Goal: Transaction & Acquisition: Book appointment/travel/reservation

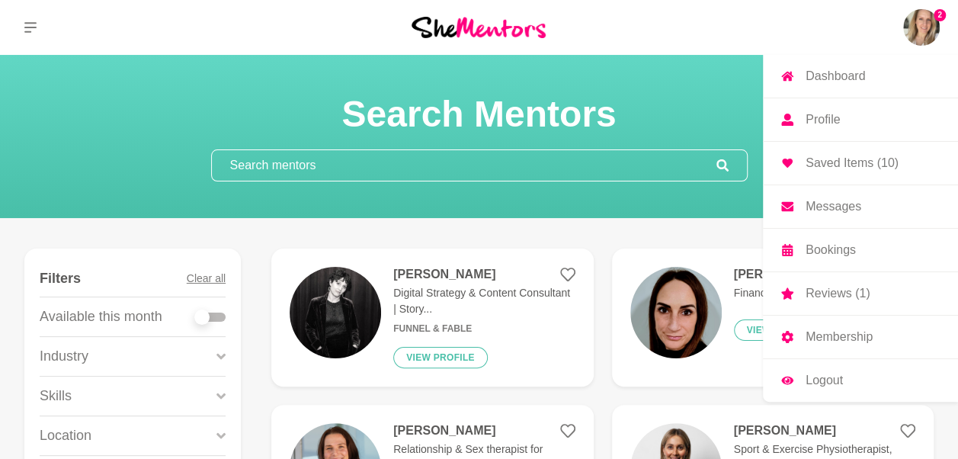
click at [840, 299] on link "Reviews (1)" at bounding box center [860, 293] width 195 height 43
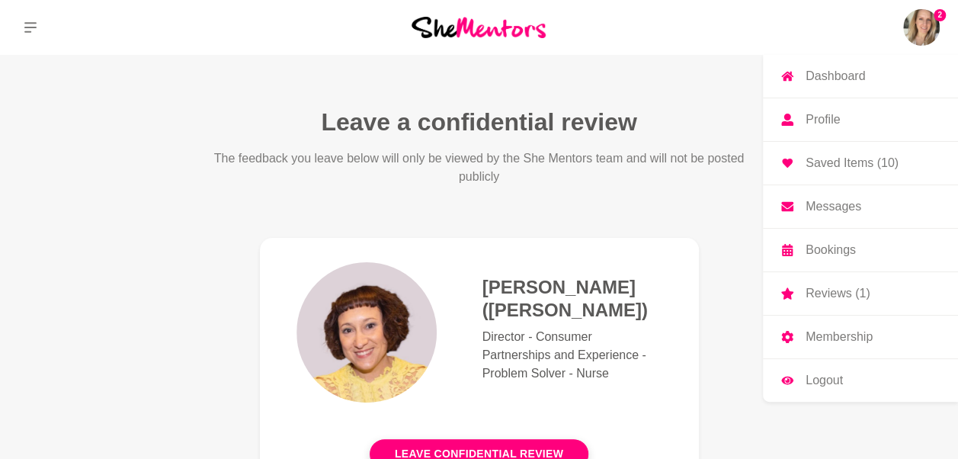
click at [820, 206] on p "Messages" at bounding box center [833, 206] width 56 height 12
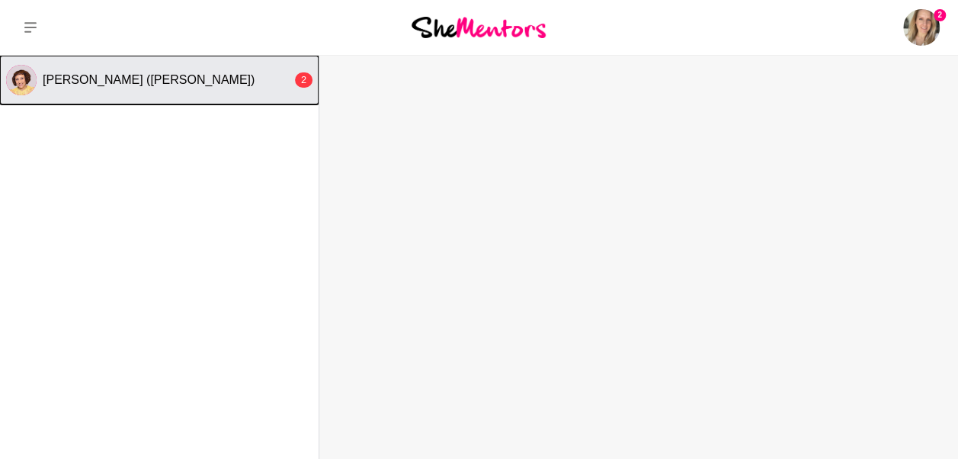
click at [229, 83] on div "[PERSON_NAME] ([PERSON_NAME])" at bounding box center [167, 79] width 249 height 15
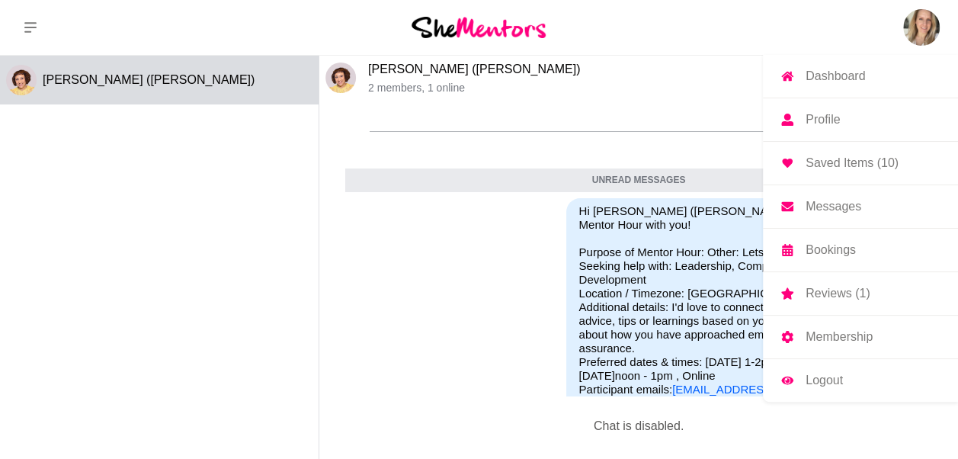
click at [847, 158] on p "Saved Items (10)" at bounding box center [851, 163] width 93 height 12
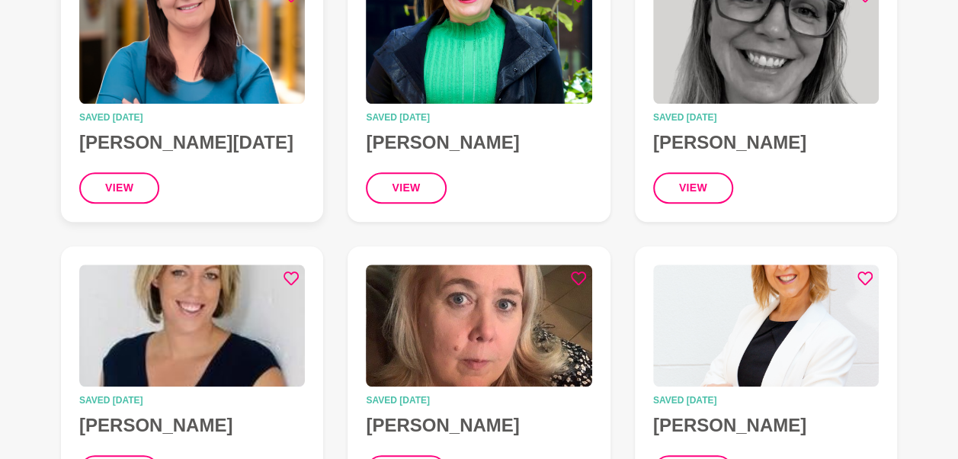
scroll to position [503, 0]
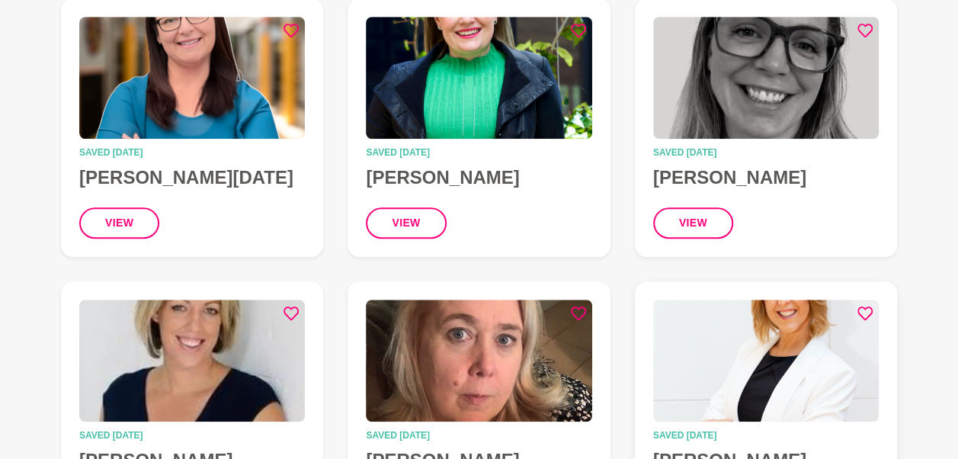
click at [714, 346] on img at bounding box center [766, 360] width 226 height 122
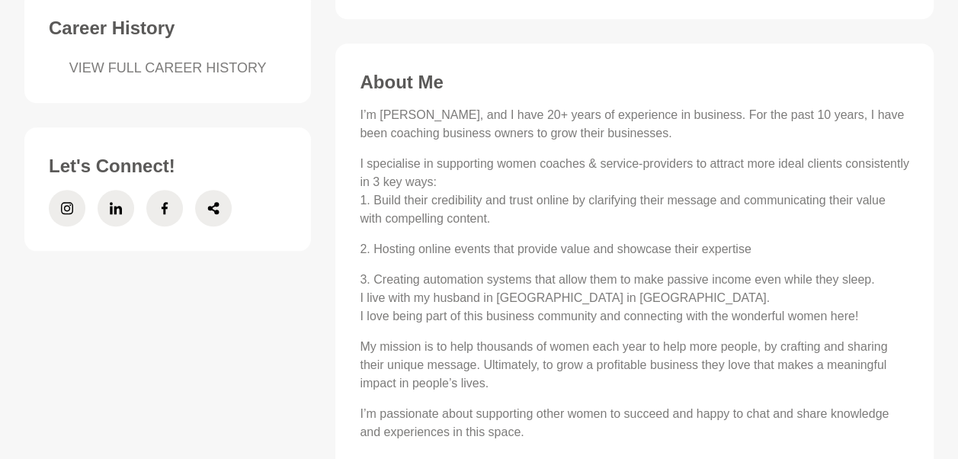
scroll to position [651, 0]
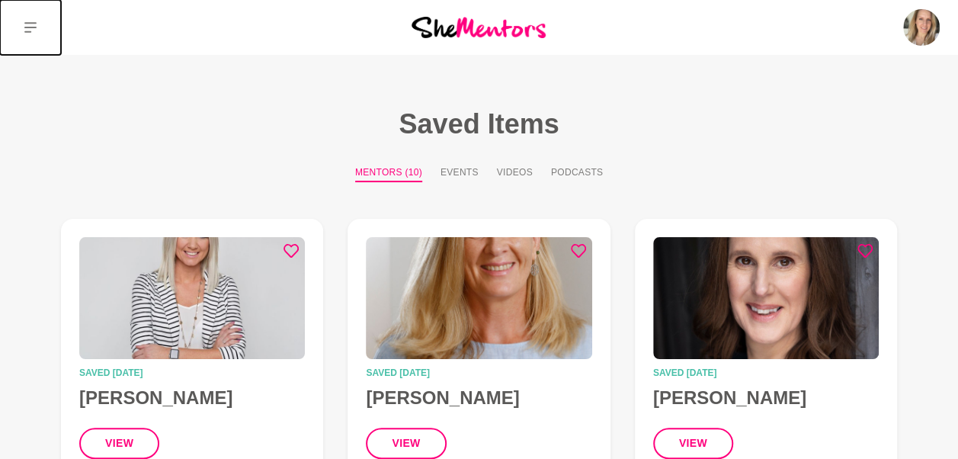
click at [29, 24] on icon at bounding box center [30, 27] width 12 height 12
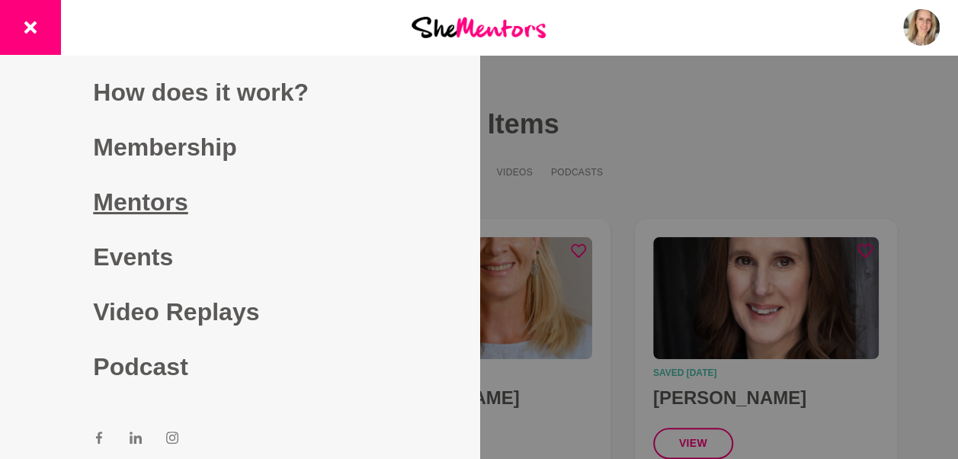
click at [160, 195] on link "Mentors" at bounding box center [239, 201] width 293 height 55
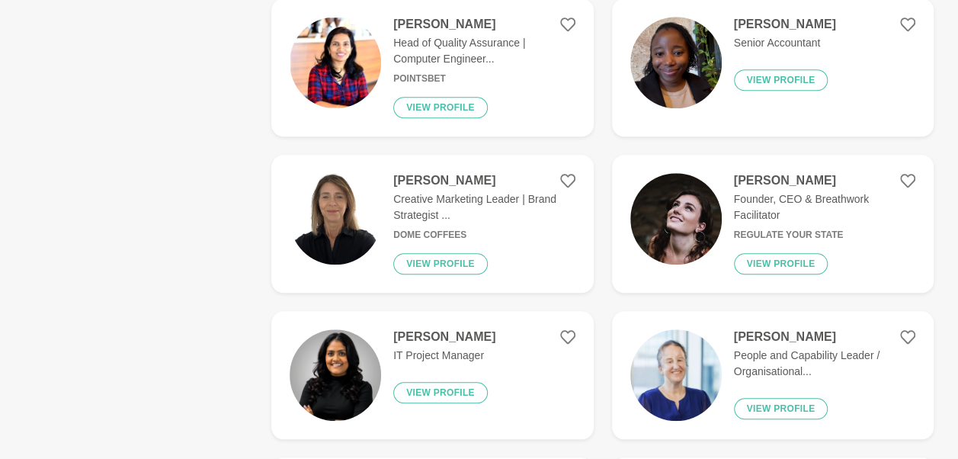
scroll to position [563, 0]
click at [414, 44] on p "Head of Quality Assurance | Computer Engineer..." at bounding box center [483, 50] width 181 height 32
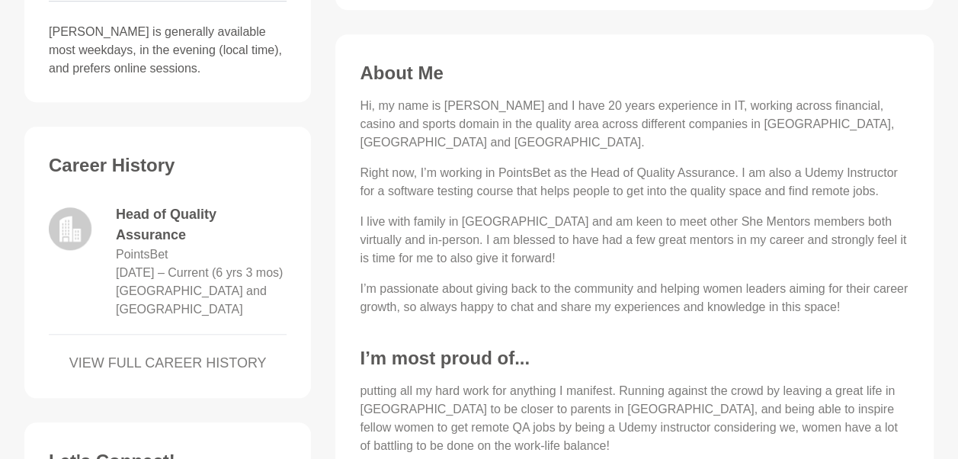
scroll to position [512, 0]
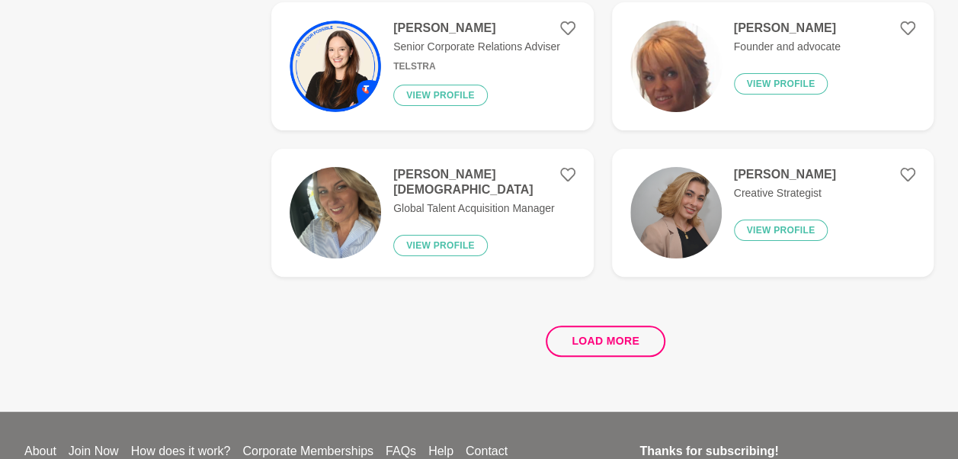
scroll to position [2964, 0]
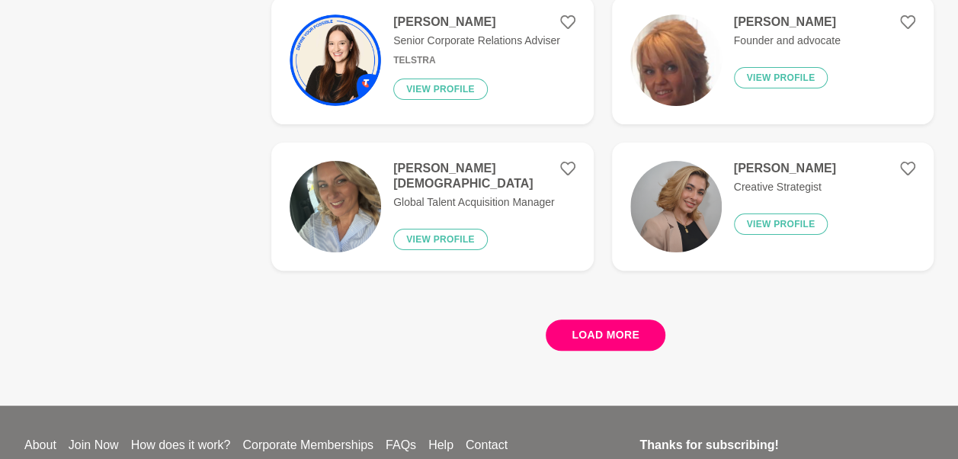
click at [622, 334] on button "Load more" at bounding box center [605, 334] width 120 height 31
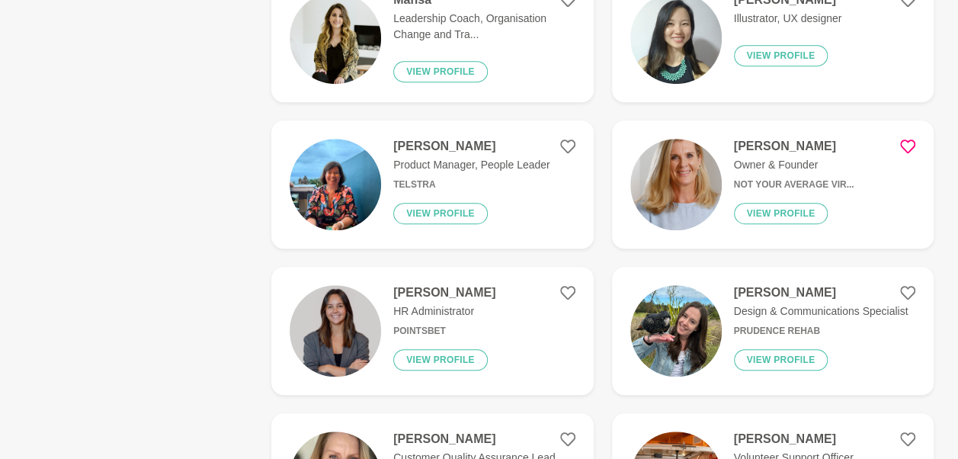
scroll to position [3280, 0]
click at [669, 174] on img at bounding box center [675, 183] width 91 height 91
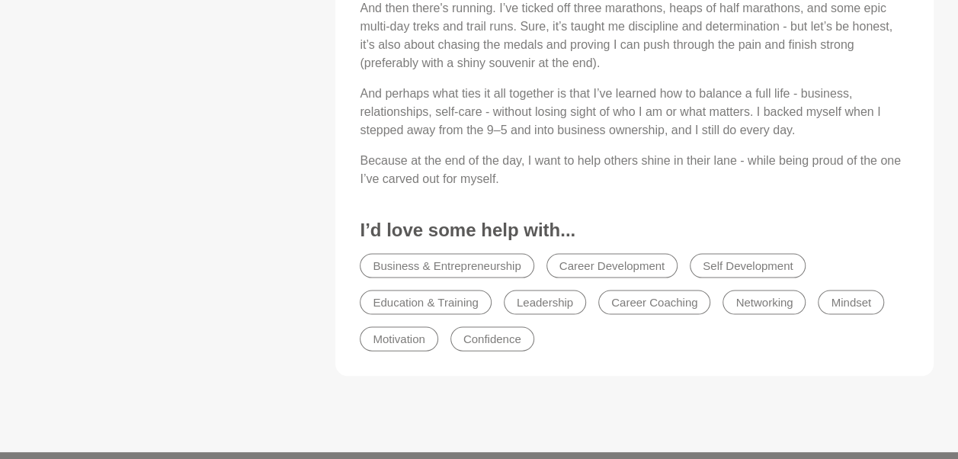
scroll to position [1462, 0]
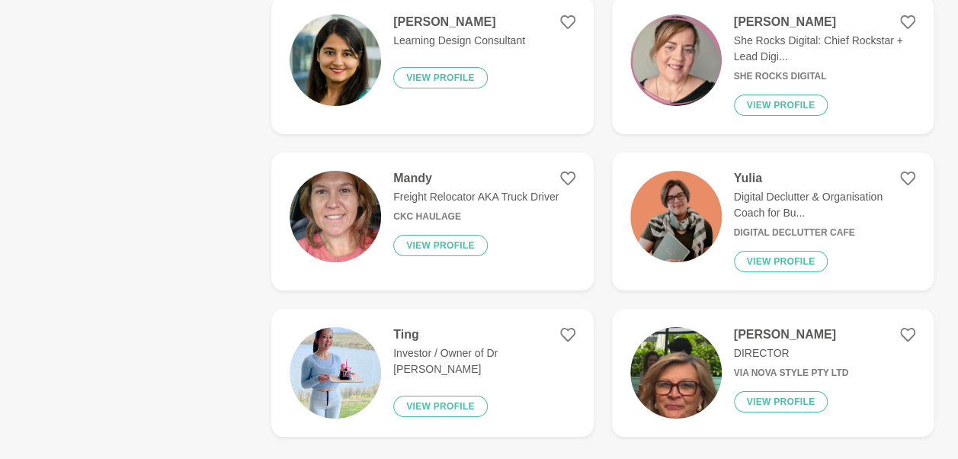
scroll to position [3042, 0]
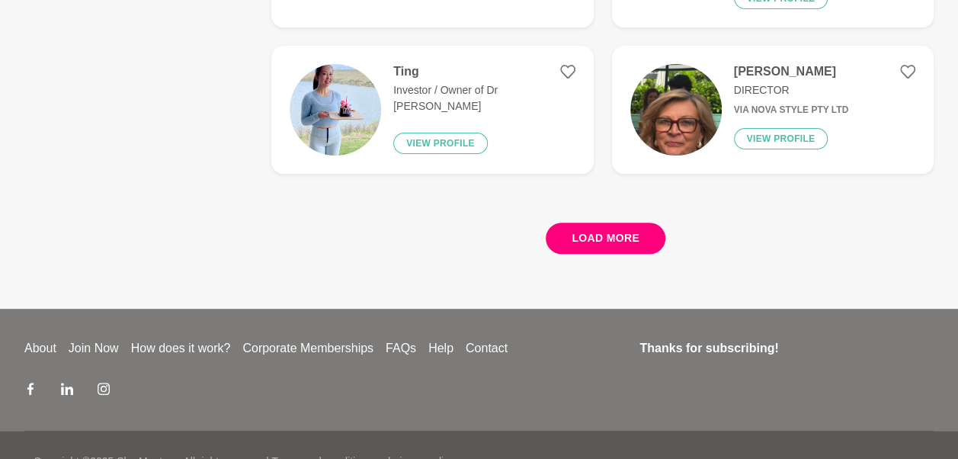
click at [622, 222] on button "Load more" at bounding box center [605, 237] width 120 height 31
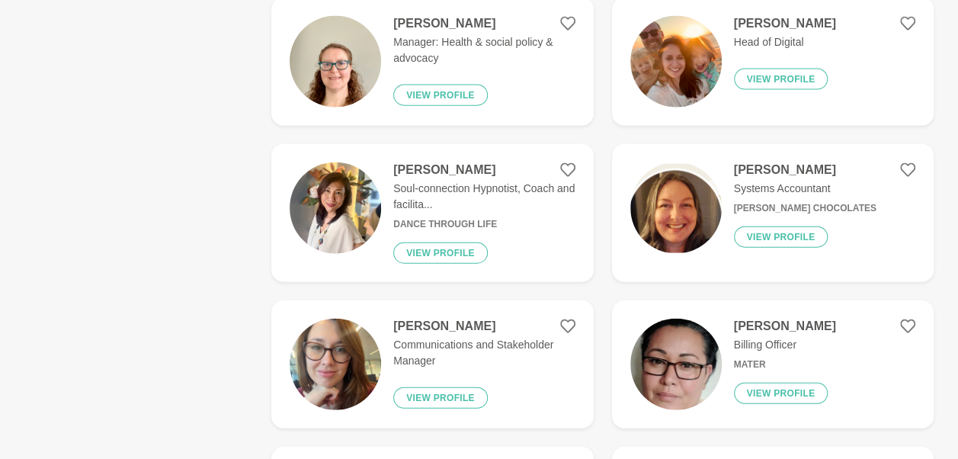
scroll to position [4573, 0]
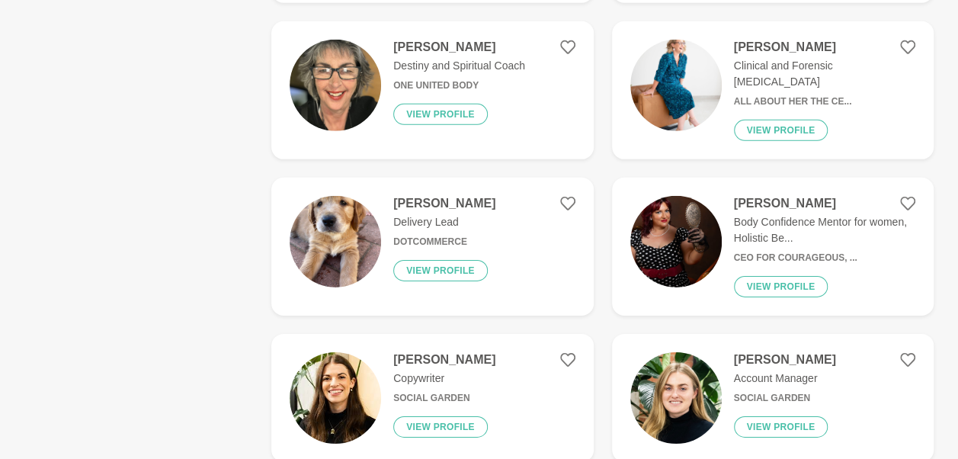
scroll to position [5153, 0]
click at [680, 200] on img at bounding box center [675, 242] width 91 height 91
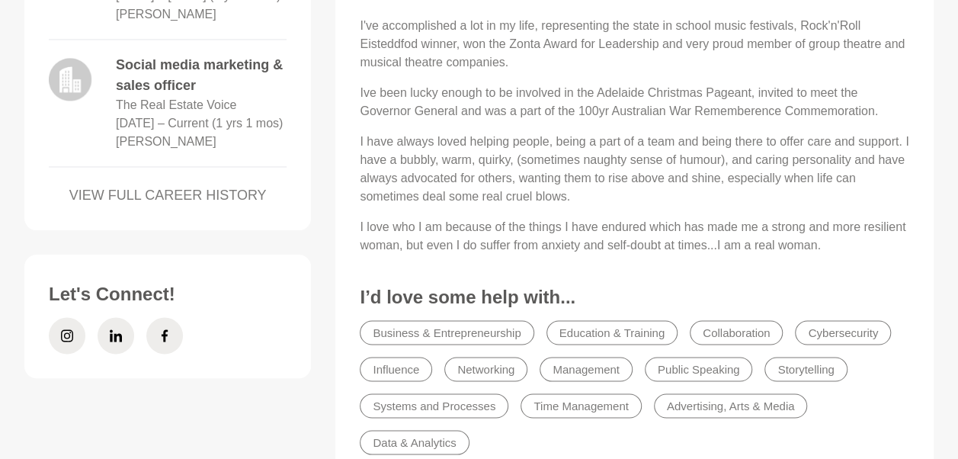
scroll to position [1167, 0]
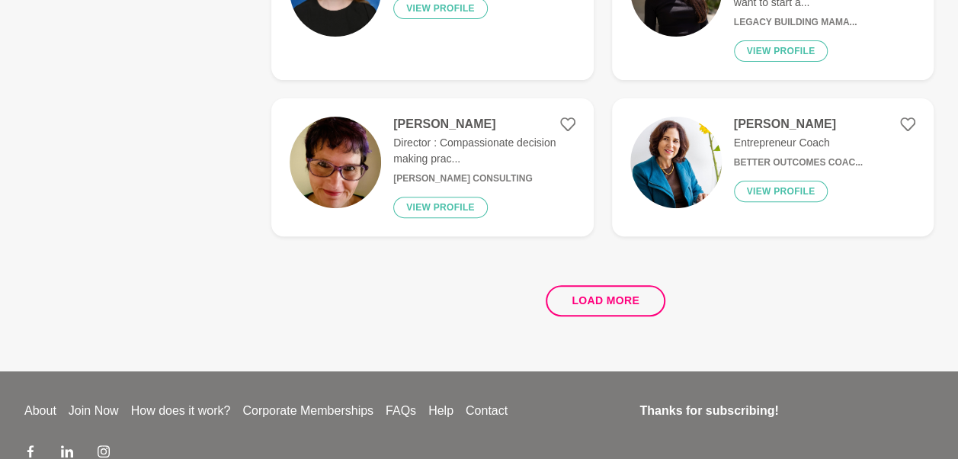
scroll to position [3089, 0]
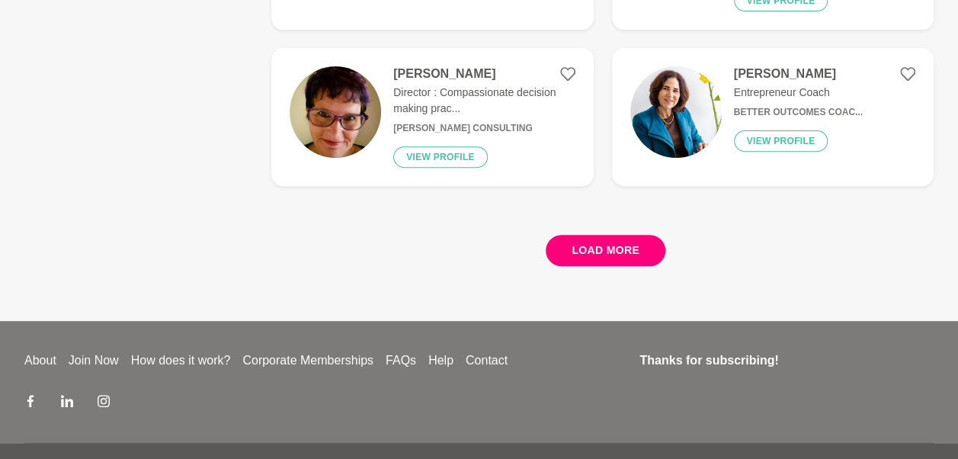
click at [607, 235] on button "Load more" at bounding box center [605, 250] width 120 height 31
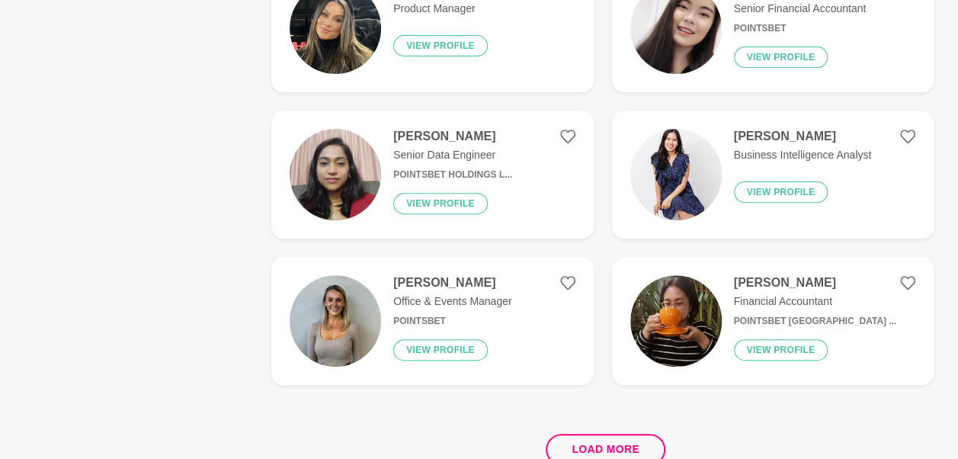
scroll to position [5922, 0]
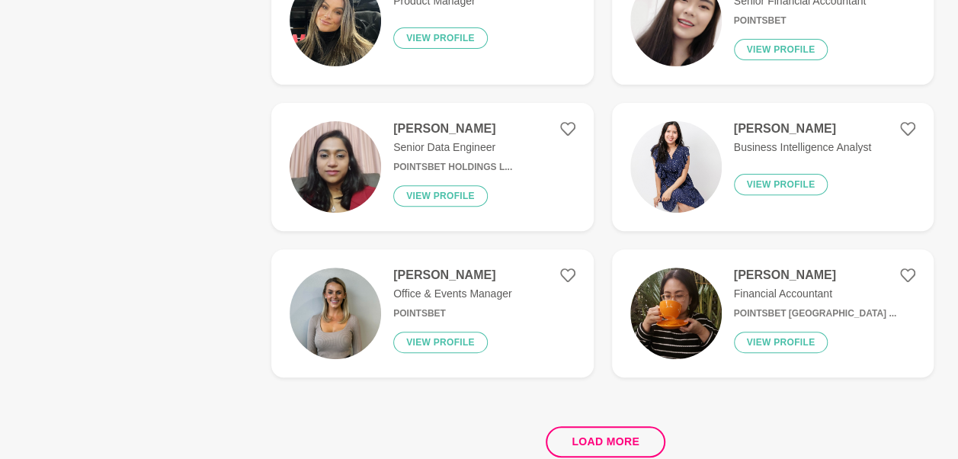
click at [586, 415] on div "Load more" at bounding box center [602, 435] width 662 height 92
click at [590, 426] on button "Load more" at bounding box center [605, 441] width 120 height 31
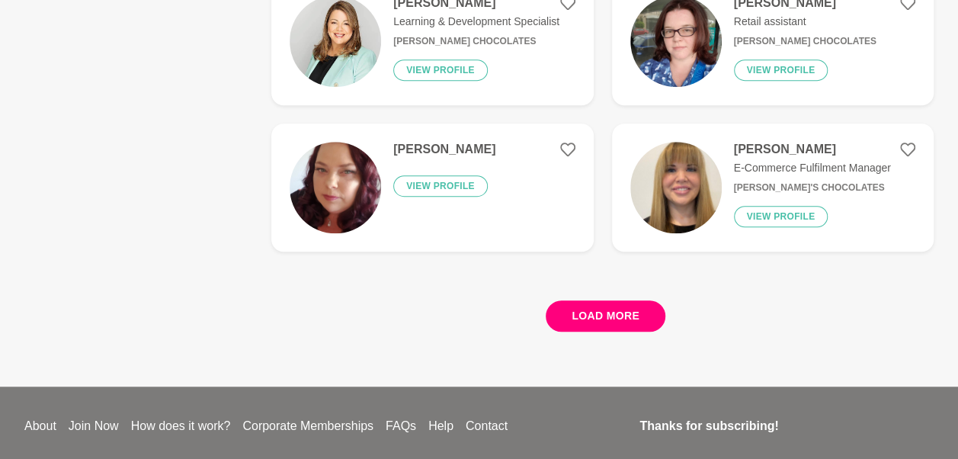
scroll to position [9046, 0]
click at [614, 301] on button "Load more" at bounding box center [605, 316] width 120 height 31
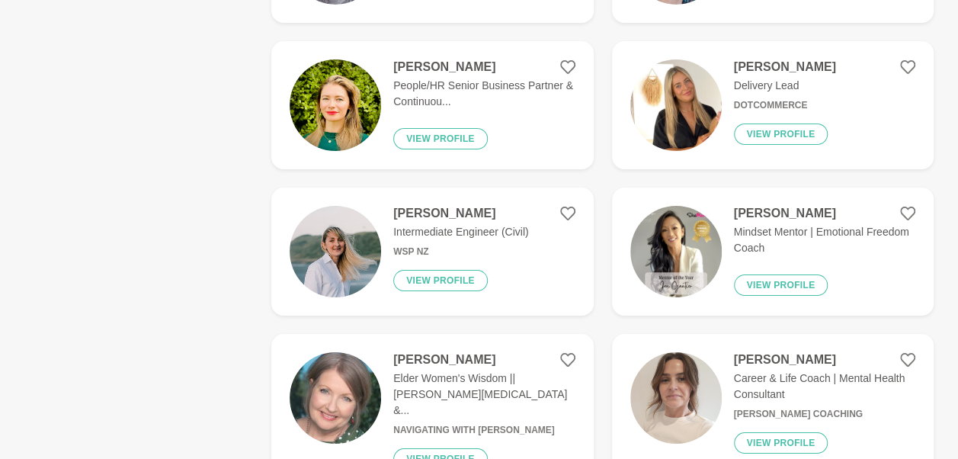
scroll to position [11287, 0]
click at [705, 205] on img at bounding box center [675, 250] width 91 height 91
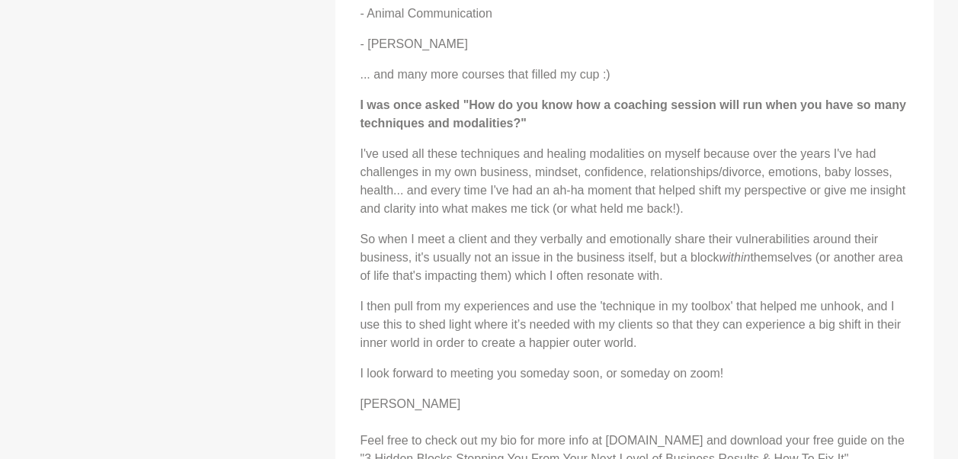
scroll to position [1548, 0]
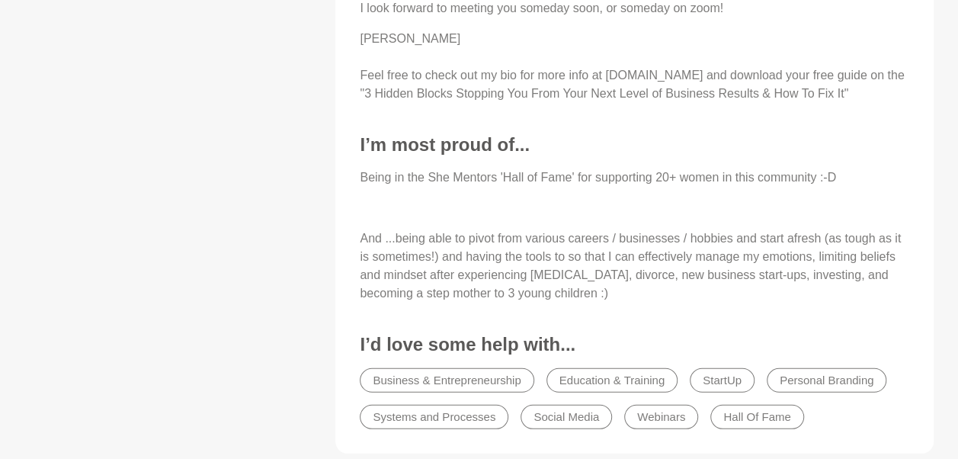
scroll to position [1927, 0]
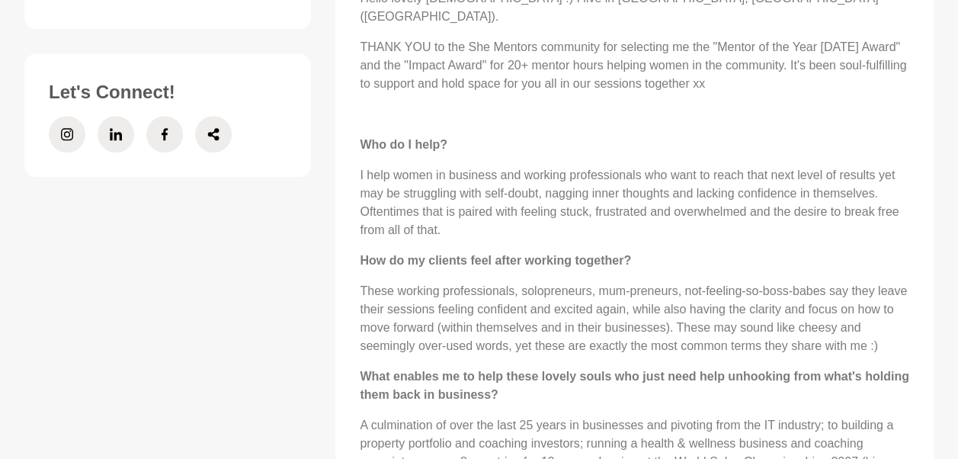
scroll to position [720, 0]
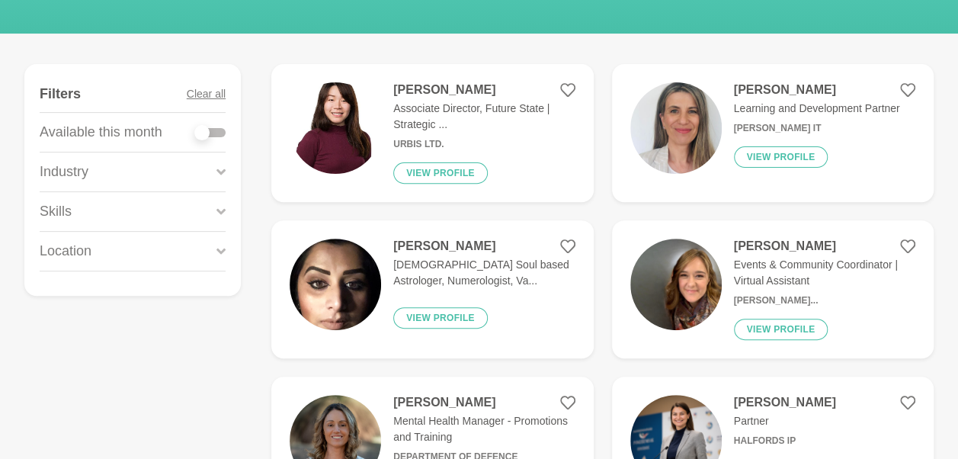
scroll to position [200, 0]
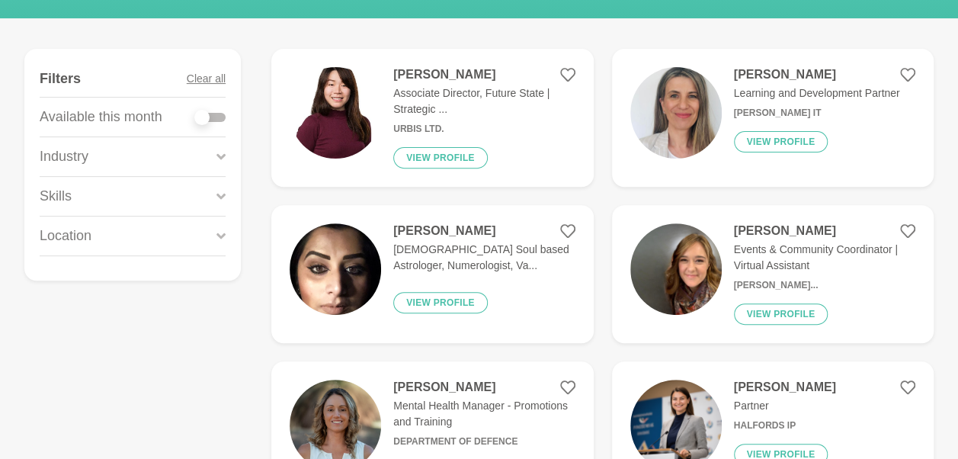
click at [203, 114] on div at bounding box center [201, 117] width 15 height 15
checkbox input "true"
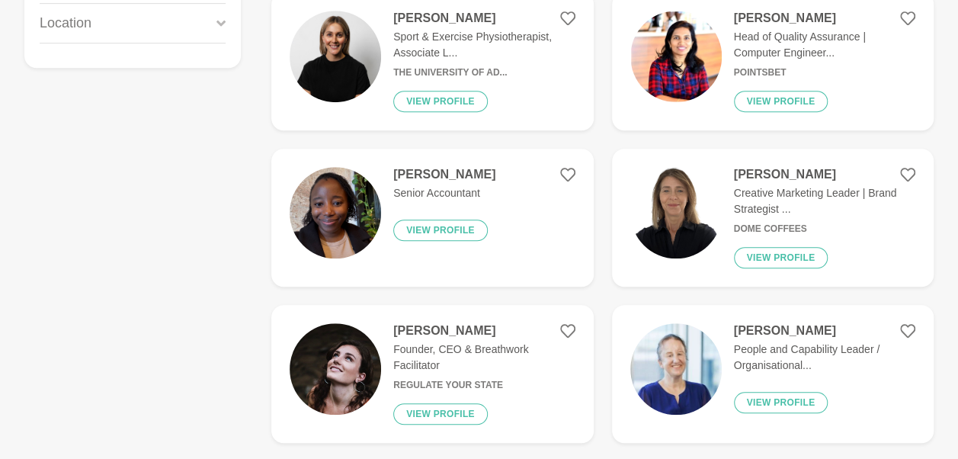
scroll to position [413, 0]
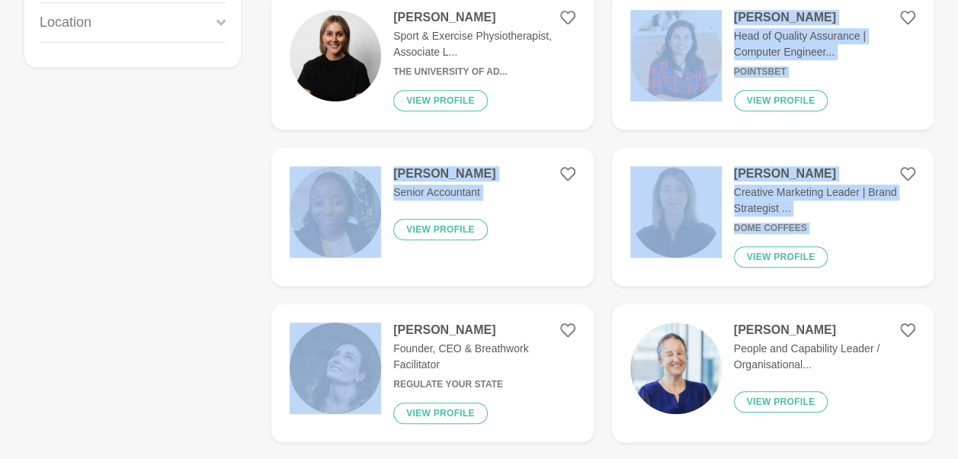
drag, startPoint x: 216, startPoint y: 340, endPoint x: 636, endPoint y: 58, distance: 506.3
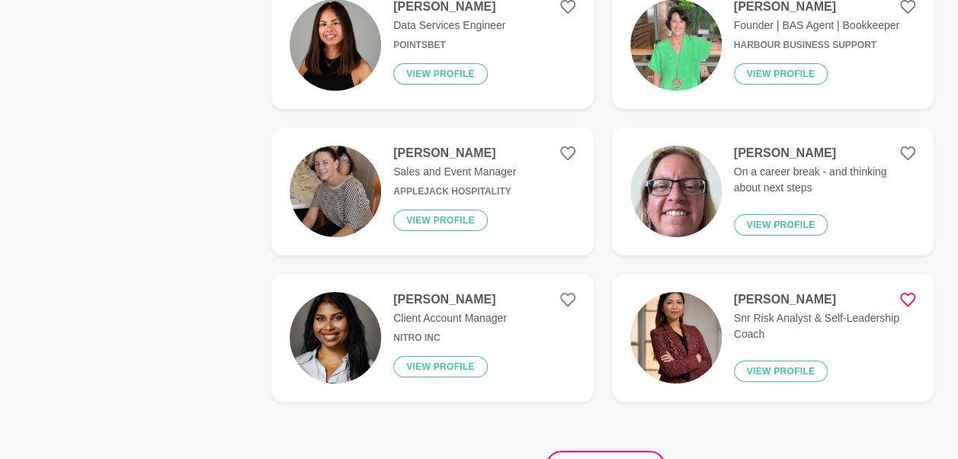
scroll to position [2878, 0]
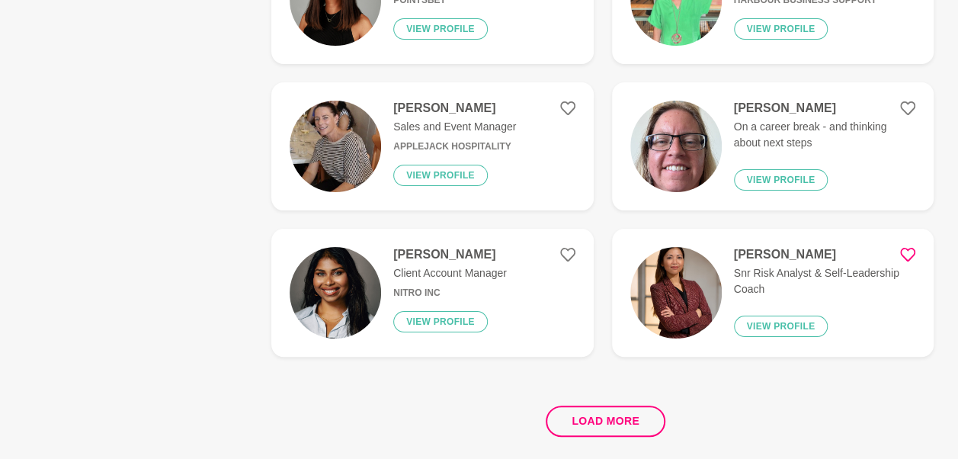
click at [667, 273] on img at bounding box center [675, 292] width 91 height 91
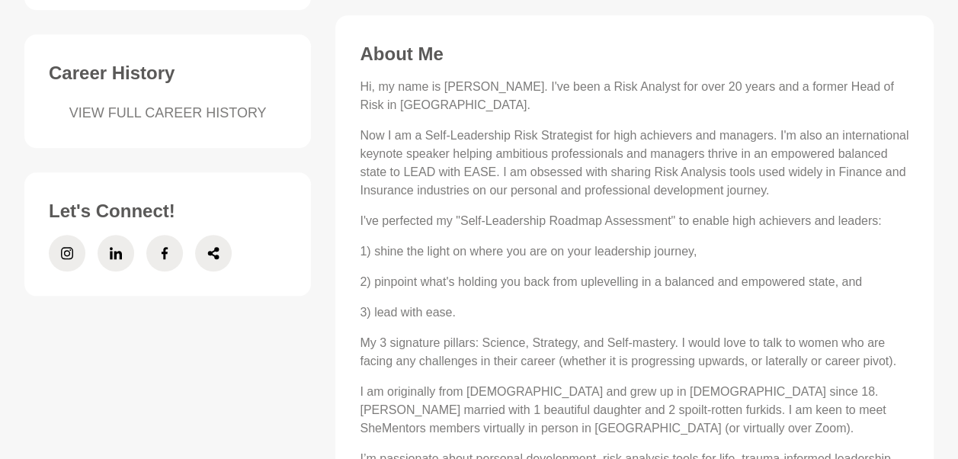
scroll to position [602, 0]
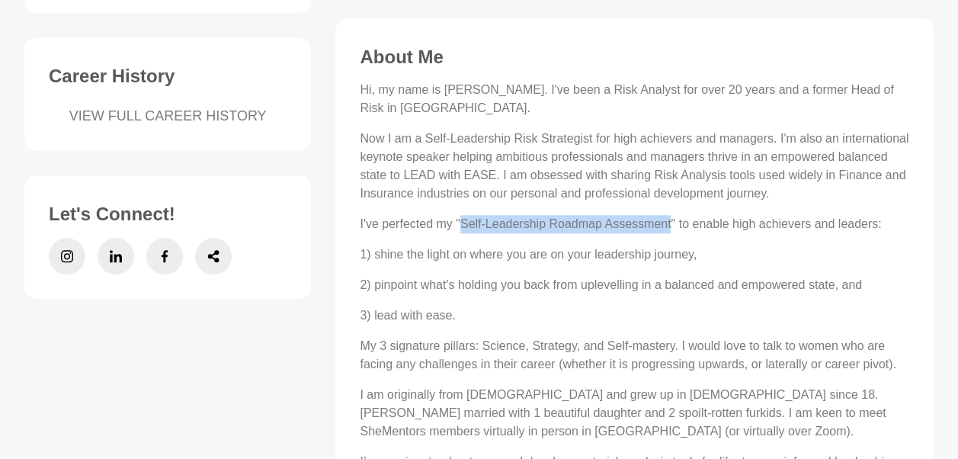
drag, startPoint x: 461, startPoint y: 221, endPoint x: 670, endPoint y: 222, distance: 208.7
click at [670, 222] on p "I've perfected my "Self-Leadership Roadmap Assessment" to enable high achievers…" at bounding box center [634, 224] width 549 height 18
copy p "Self-Leadership Roadmap Assessment"
click at [513, 186] on p "Now I am a Self-Leadership Risk Strategist for high achievers and managers. I'm…" at bounding box center [634, 166] width 549 height 73
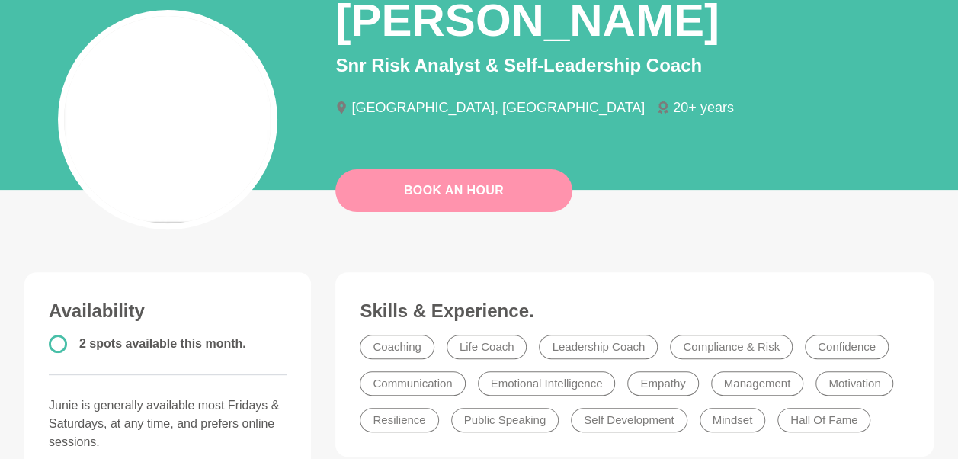
scroll to position [139, 0]
click at [472, 193] on link "Book An Hour" at bounding box center [453, 191] width 237 height 43
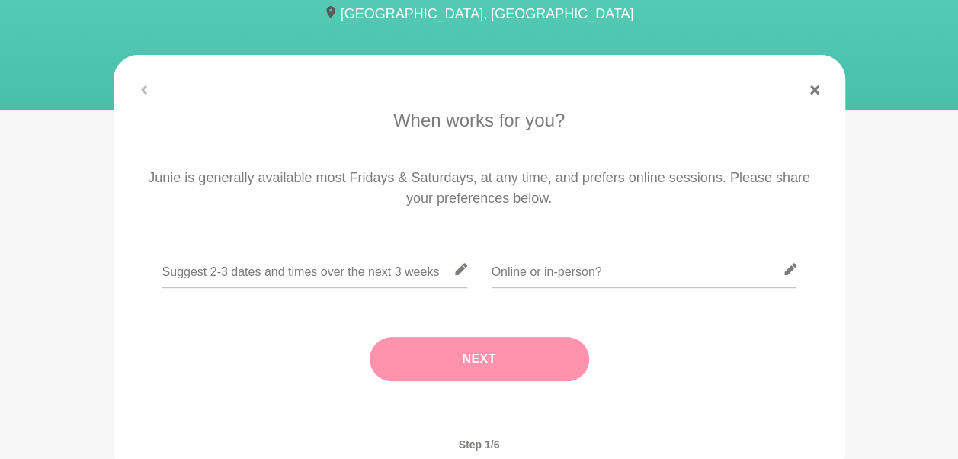
scroll to position [197, 0]
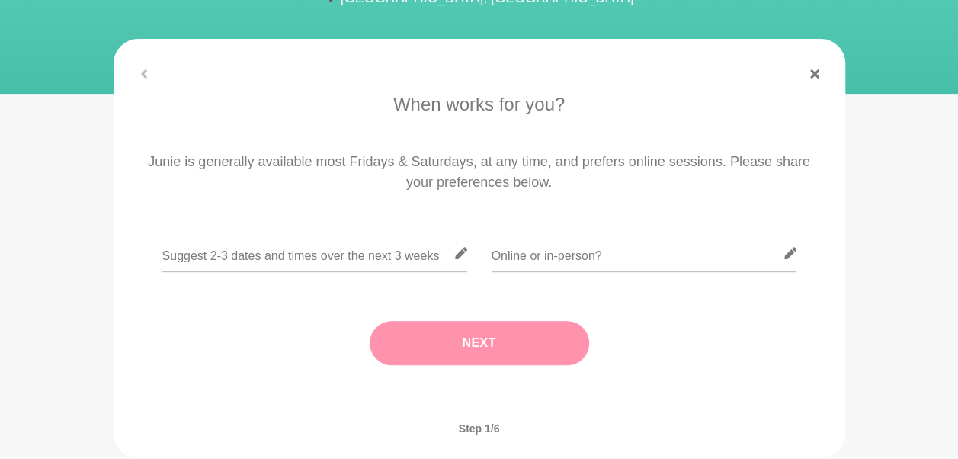
click at [458, 257] on icon at bounding box center [460, 253] width 12 height 12
click at [415, 253] on input "text" at bounding box center [314, 253] width 305 height 37
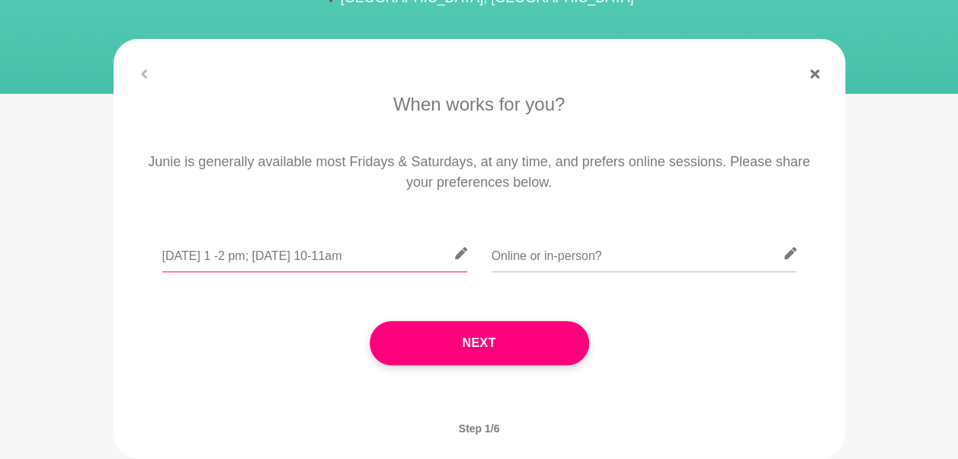
scroll to position [0, 24]
type input "[DATE] 1 -2 pm; [DATE] 10-11am"
click at [529, 254] on input "text" at bounding box center [643, 253] width 305 height 37
type input "p"
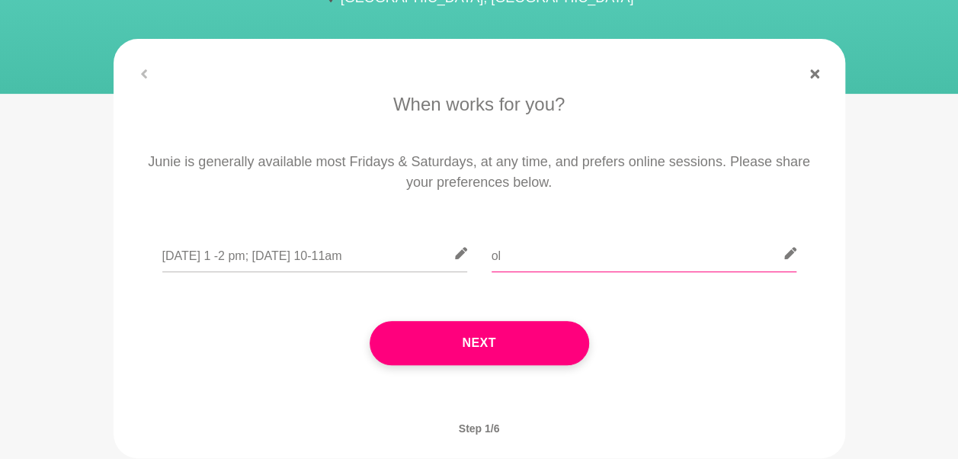
type input "o"
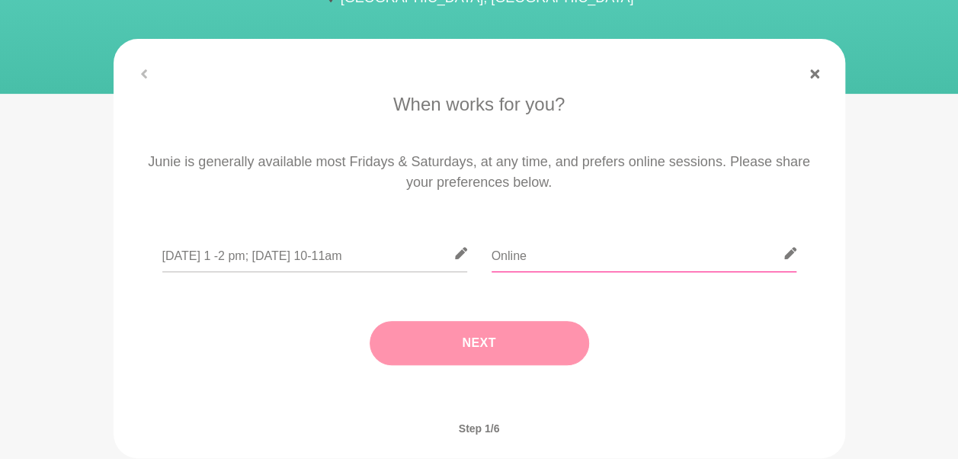
type input "Online"
click at [488, 350] on button "Next" at bounding box center [478, 343] width 219 height 44
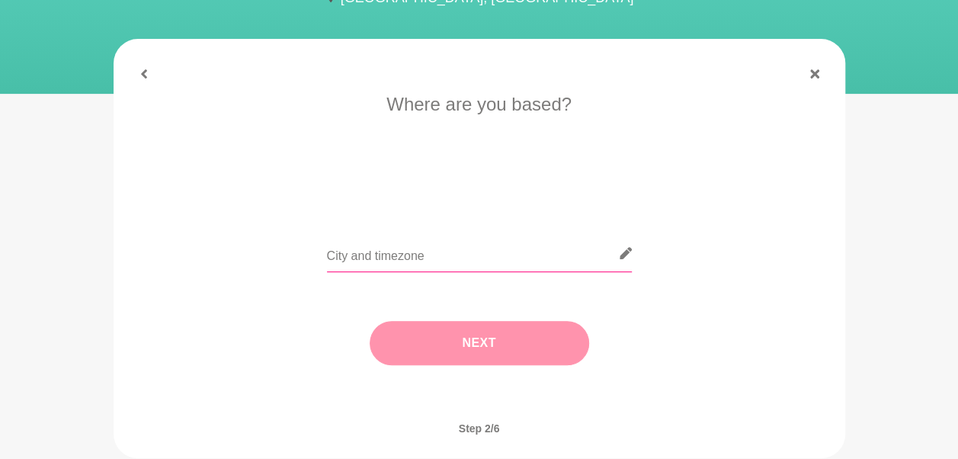
click at [422, 259] on input "text" at bounding box center [479, 253] width 305 height 37
type input "[GEOGRAPHIC_DATA]"
click at [461, 335] on button "Next" at bounding box center [478, 343] width 219 height 44
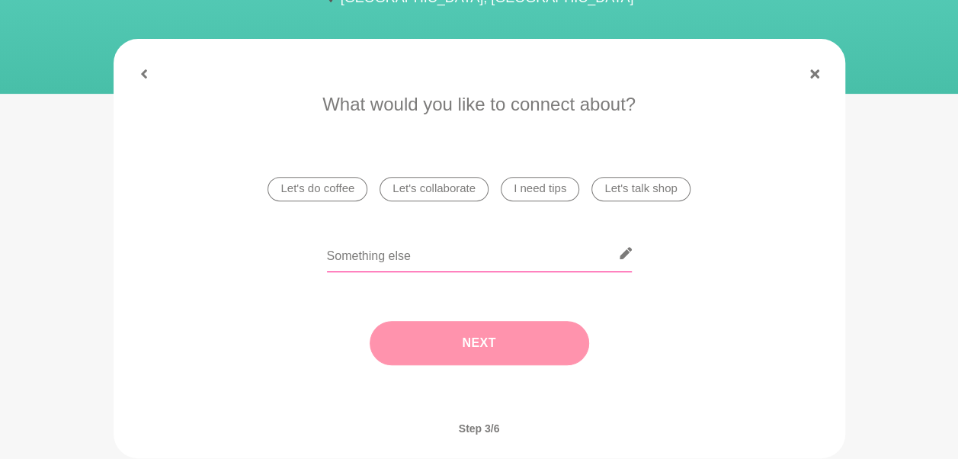
drag, startPoint x: 385, startPoint y: 262, endPoint x: 331, endPoint y: 264, distance: 54.9
drag, startPoint x: 331, startPoint y: 264, endPoint x: 261, endPoint y: 251, distance: 71.3
click at [261, 251] on div at bounding box center [479, 263] width 689 height 56
click at [372, 253] on input "text" at bounding box center [479, 253] width 305 height 37
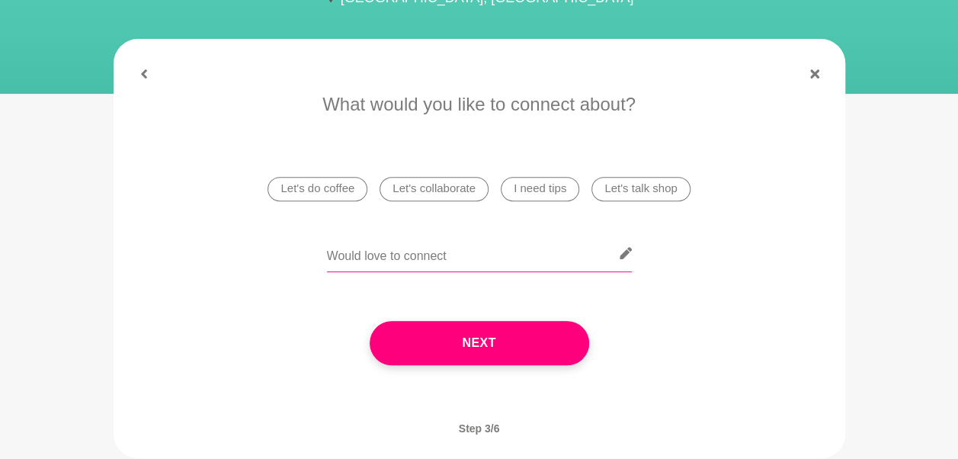
paste input "Self-Leadership Roadmap Assessment"
click at [416, 254] on input "Would love to connect Self-Leadership Roadmap Assessment" at bounding box center [479, 253] width 305 height 37
drag, startPoint x: 419, startPoint y: 254, endPoint x: 671, endPoint y: 263, distance: 252.3
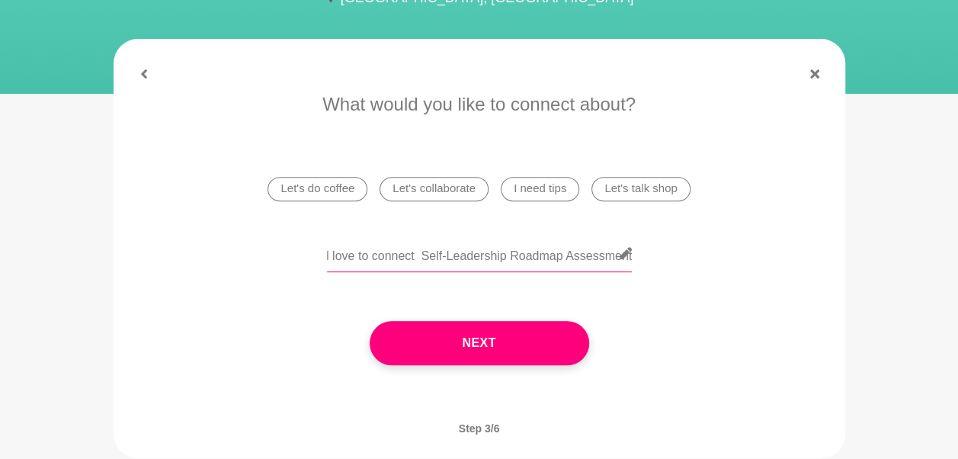
click at [671, 263] on div "Would love to connect Self-Leadership Roadmap Assessment" at bounding box center [479, 263] width 689 height 56
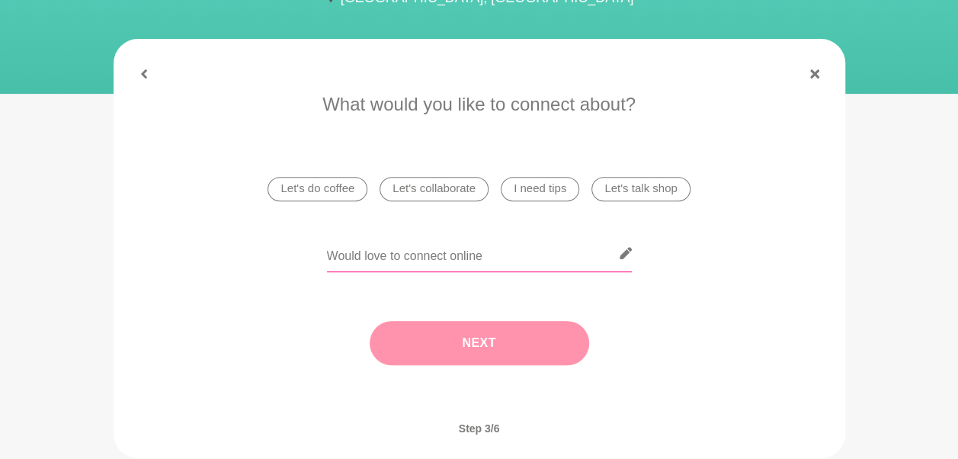
type input "Would love to connect online"
click at [451, 361] on button "Next" at bounding box center [478, 343] width 219 height 44
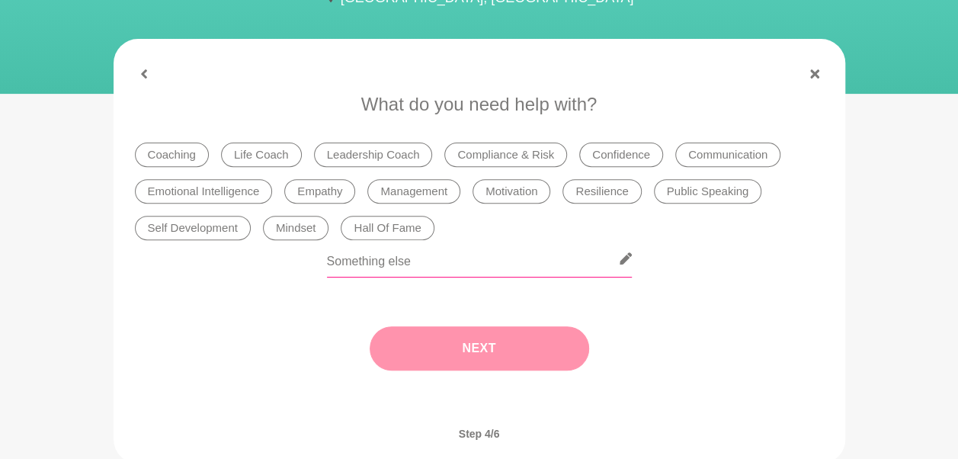
click at [402, 259] on input "text" at bounding box center [479, 258] width 305 height 37
paste input "Self-Leadership Roadmap Assessment"
type input "Self-Leadership Roadmap Assessment"
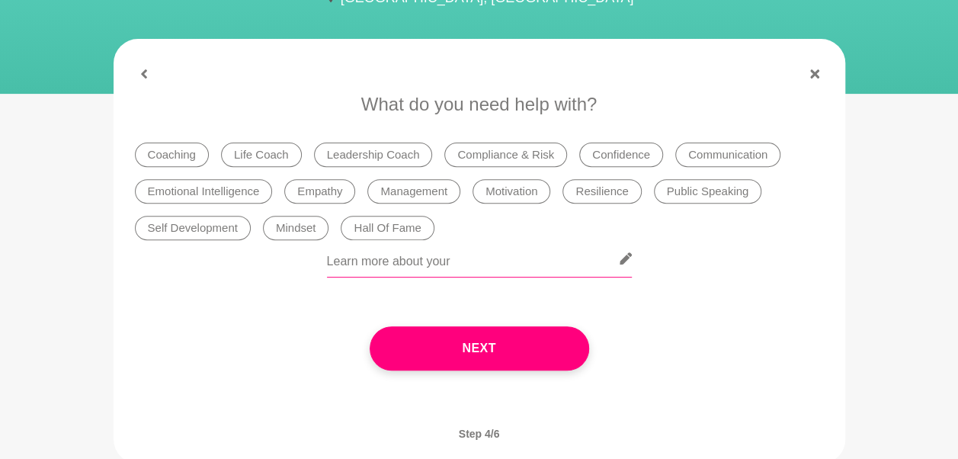
paste input "Self-Leadership Roadmap Assessment"
type input "Learn more about your Self-Leadership Roadmap Assessment"
click at [507, 152] on li "Compliance & Risk" at bounding box center [505, 154] width 123 height 24
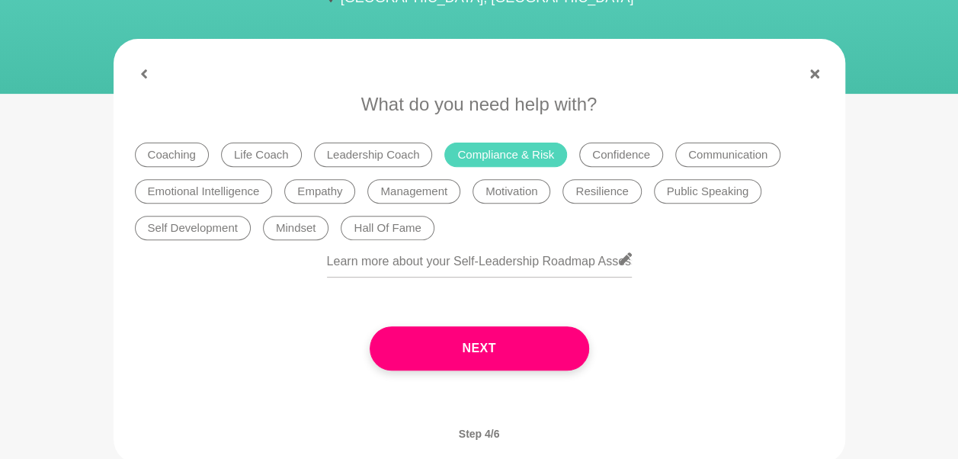
click at [385, 154] on li "Leadership Coach" at bounding box center [373, 154] width 119 height 24
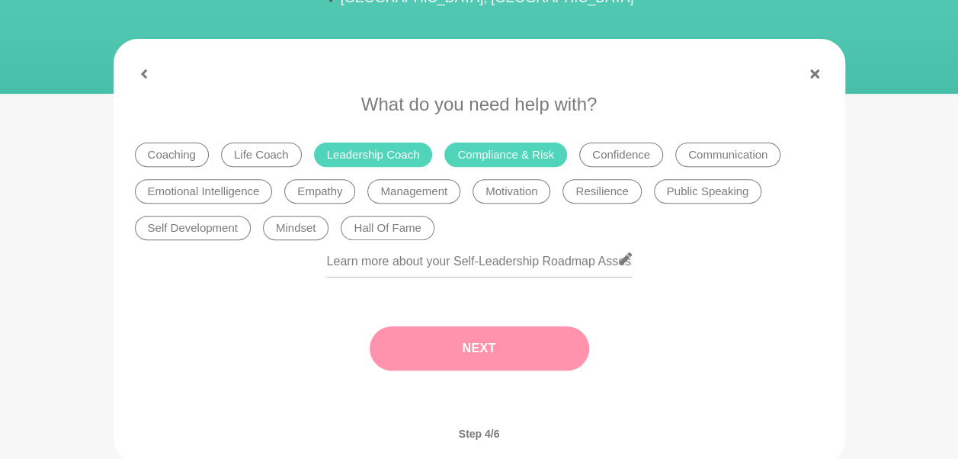
click at [513, 363] on button "Next" at bounding box center [478, 348] width 219 height 44
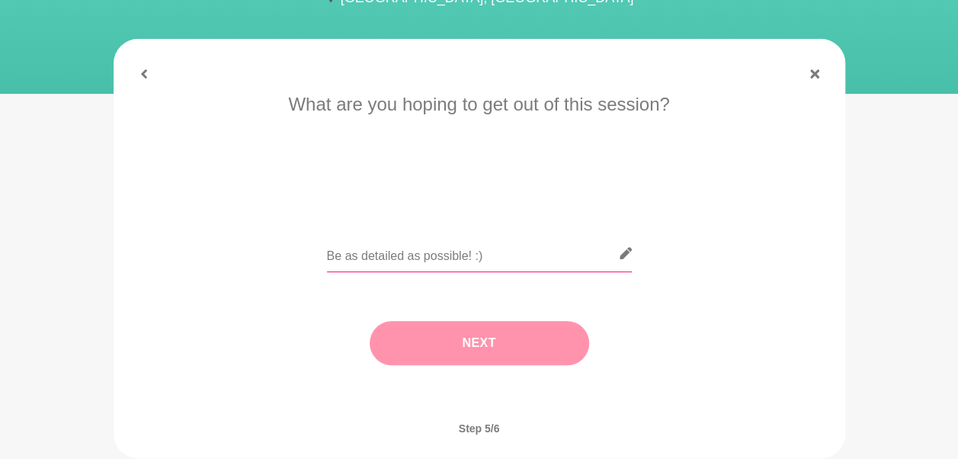
click at [401, 256] on input "text" at bounding box center [479, 253] width 305 height 37
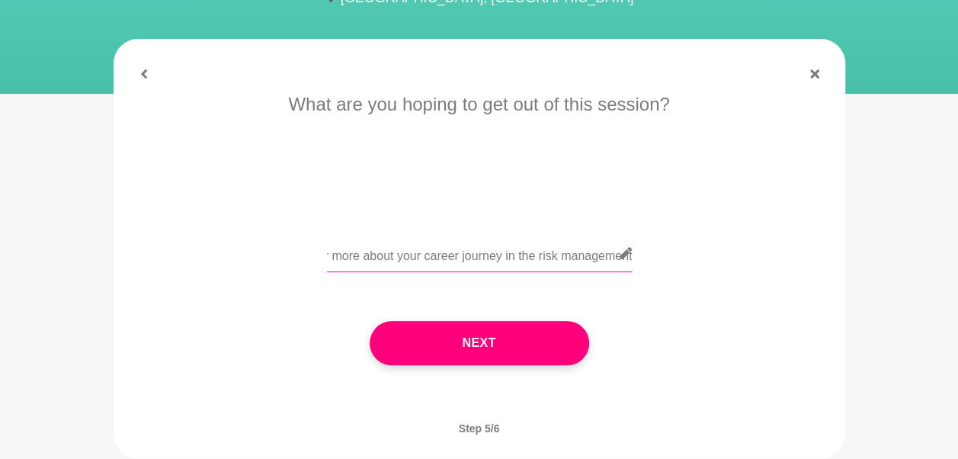
scroll to position [0, 82]
click at [532, 254] on input "I'd love to hear more about your career journey in the risk management" at bounding box center [479, 253] width 305 height 37
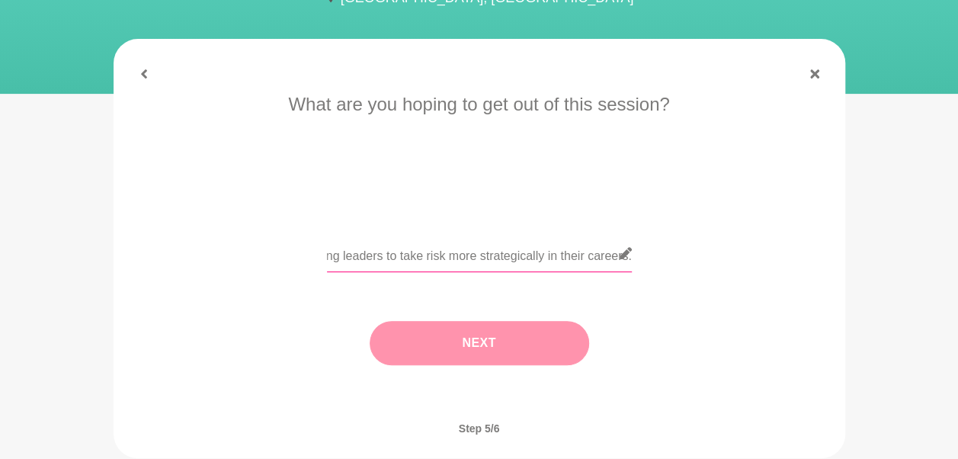
type input "I'd love to hear more about your career journey in risk management and how you'…"
click at [493, 347] on button "Next" at bounding box center [478, 343] width 219 height 44
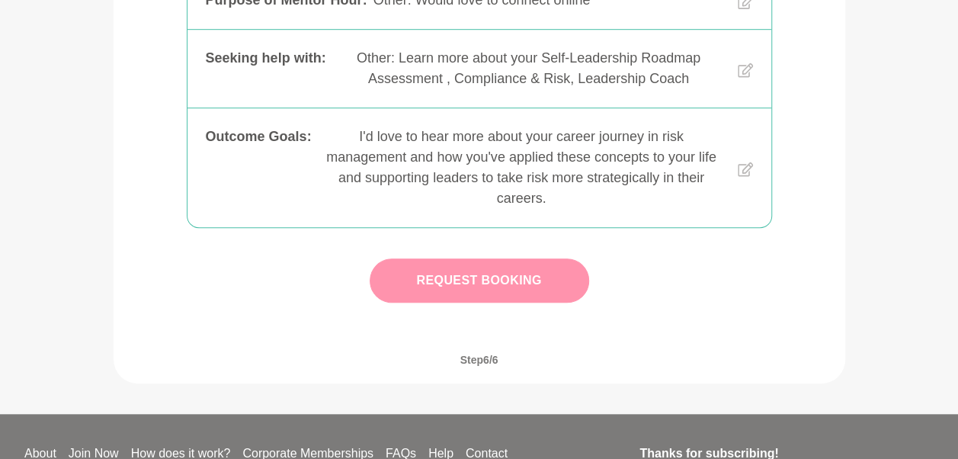
scroll to position [485, 0]
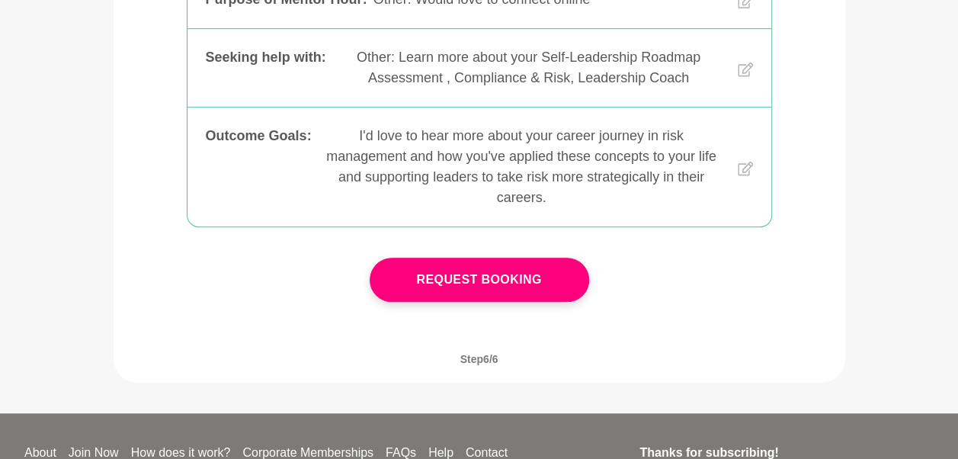
click at [475, 302] on button "Request Booking" at bounding box center [478, 279] width 219 height 44
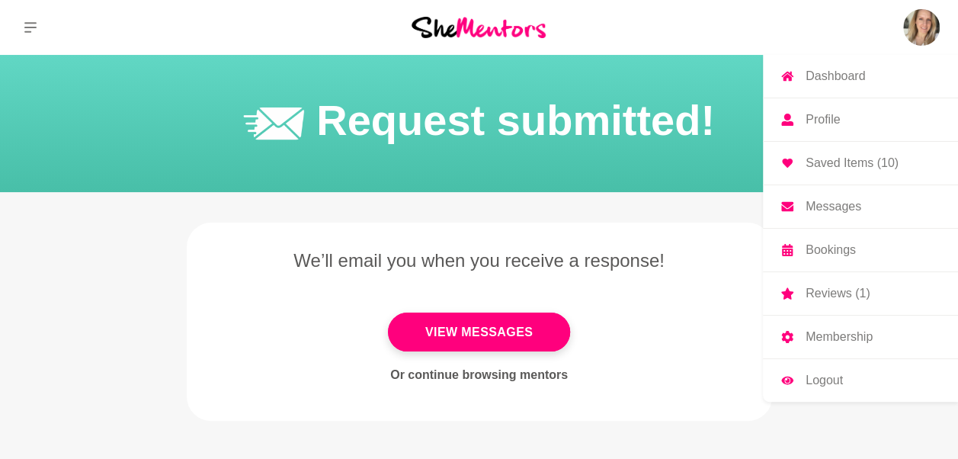
click at [838, 162] on p "Saved Items (10)" at bounding box center [851, 163] width 93 height 12
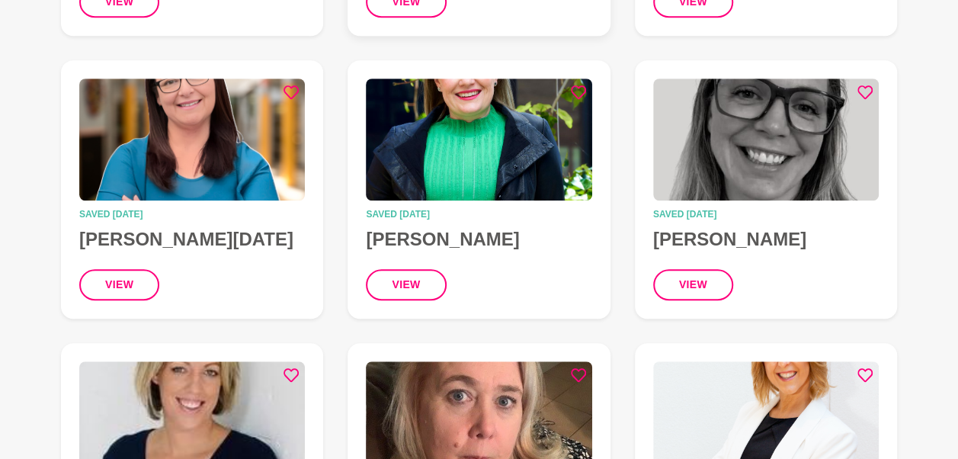
scroll to position [442, 0]
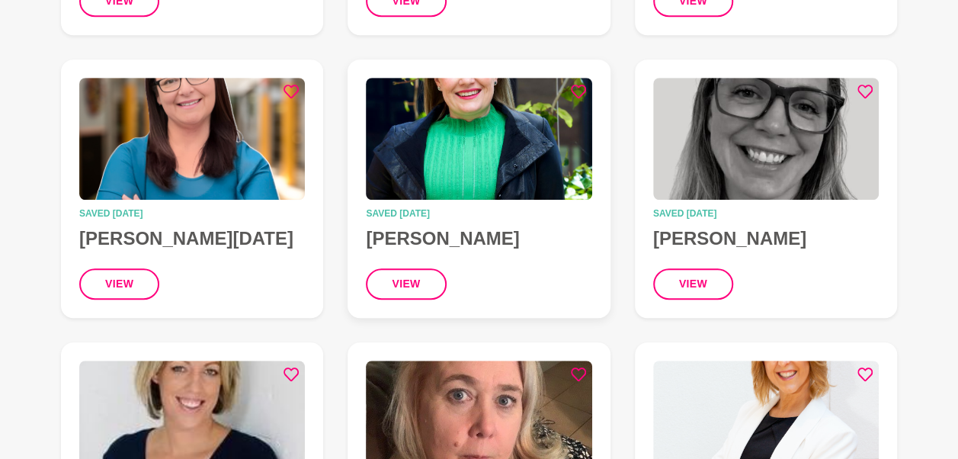
click at [434, 155] on img at bounding box center [479, 139] width 226 height 122
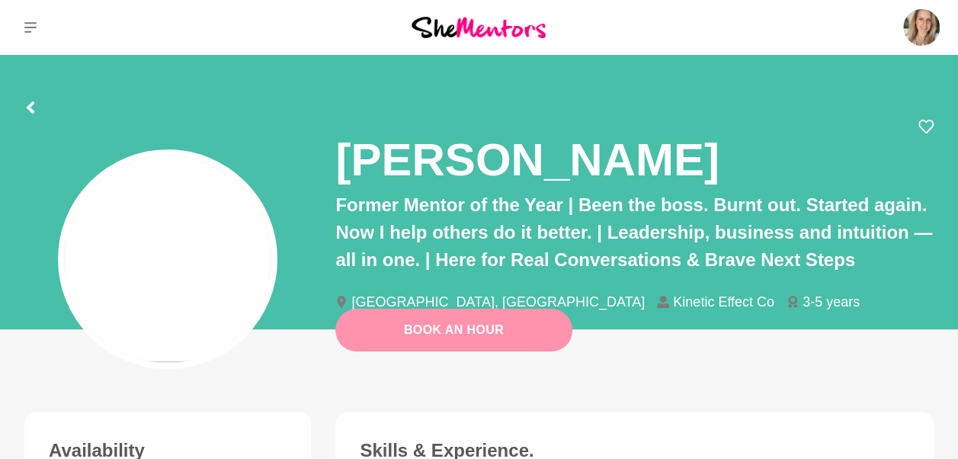
click at [427, 343] on link "Book An Hour" at bounding box center [453, 330] width 237 height 43
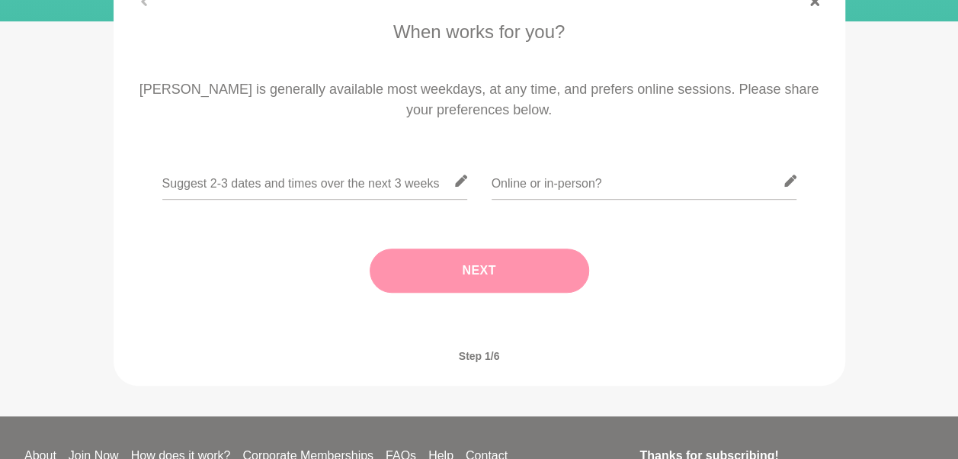
scroll to position [315, 0]
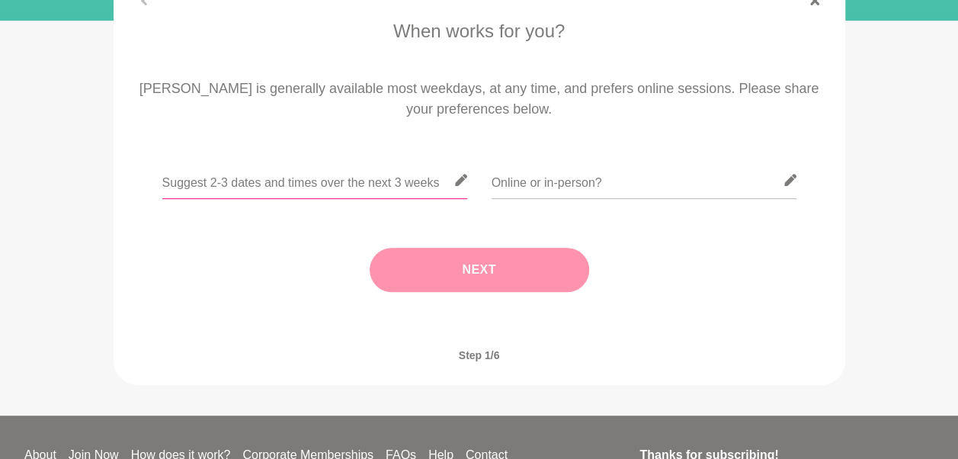
click at [360, 189] on input "text" at bounding box center [314, 180] width 305 height 37
click at [405, 458] on html "Dashboard Profile Saved Items (10) Messages Bookings Reviews (1) Membership Log…" at bounding box center [479, 141] width 958 height 913
